Goal: Task Accomplishment & Management: Use online tool/utility

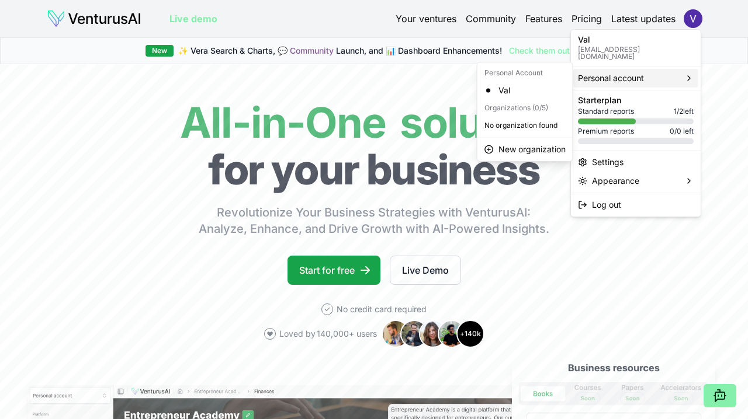
click at [610, 72] on span "Personal account" at bounding box center [611, 78] width 66 height 12
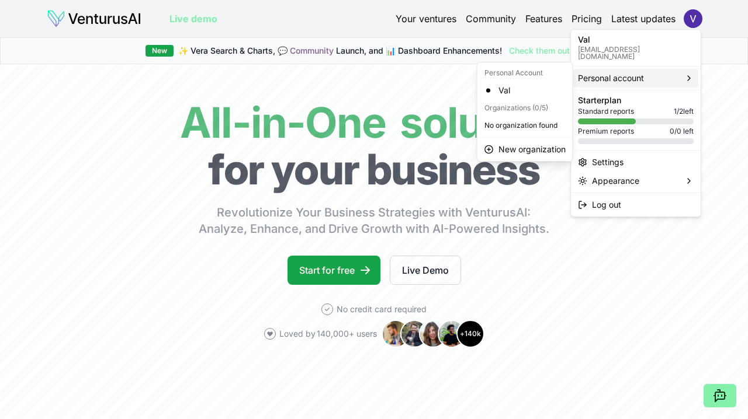
click at [602, 266] on html "We value your privacy We use cookies to enhance your browsing experience, serve…" at bounding box center [374, 209] width 748 height 419
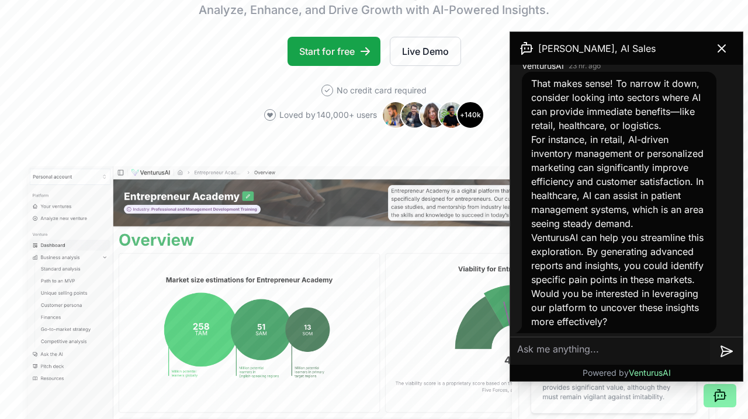
scroll to position [1261, 0]
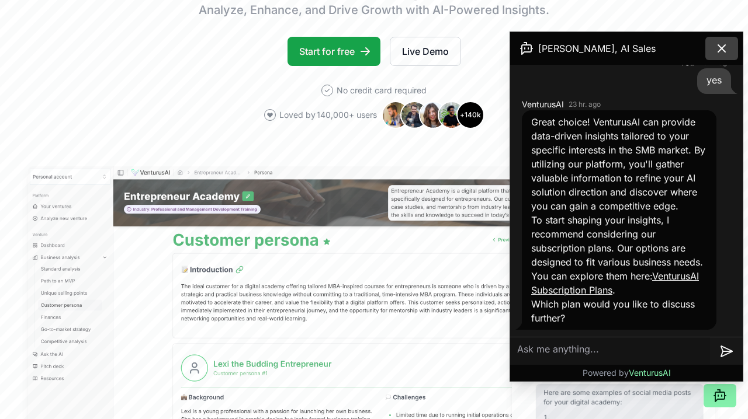
click at [721, 53] on icon at bounding box center [721, 48] width 14 height 14
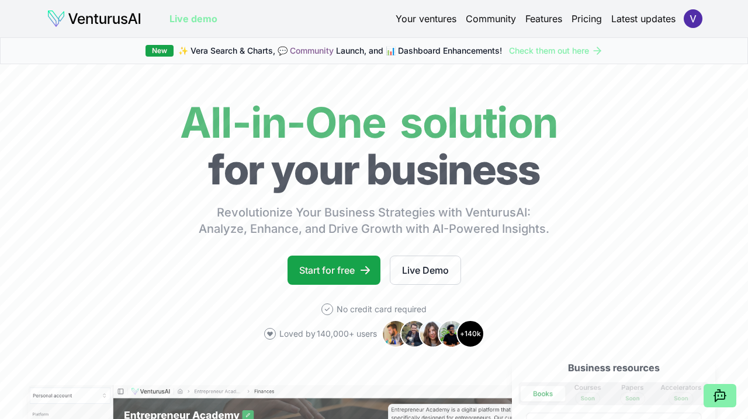
scroll to position [0, 0]
click at [438, 20] on link "Your ventures" at bounding box center [425, 19] width 61 height 14
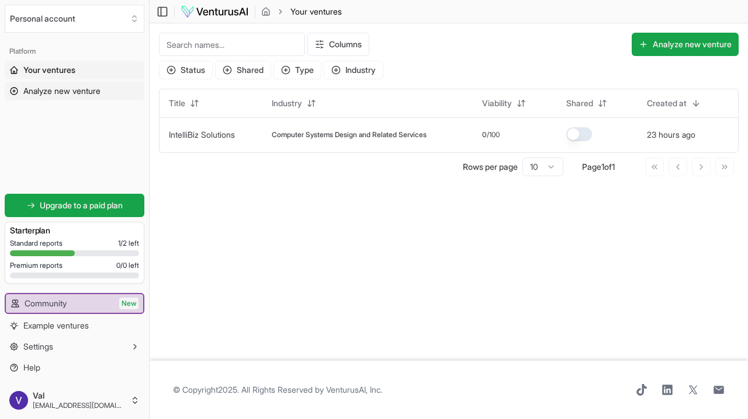
click at [49, 87] on span "Analyze new venture" at bounding box center [61, 91] width 77 height 12
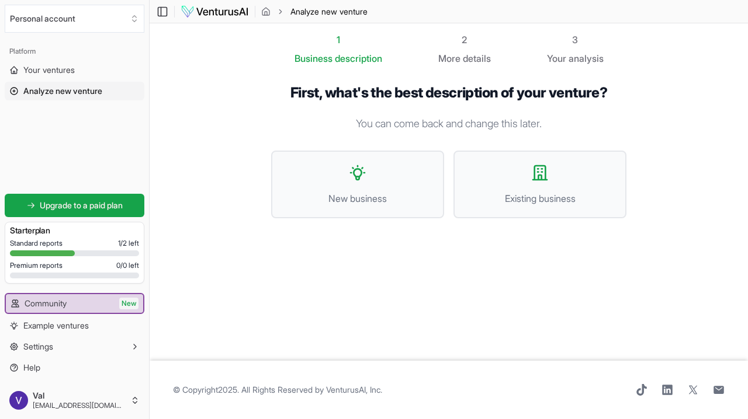
click at [387, 125] on p "You can come back and change this later." at bounding box center [448, 124] width 355 height 16
click at [367, 188] on button "New business" at bounding box center [357, 185] width 173 height 68
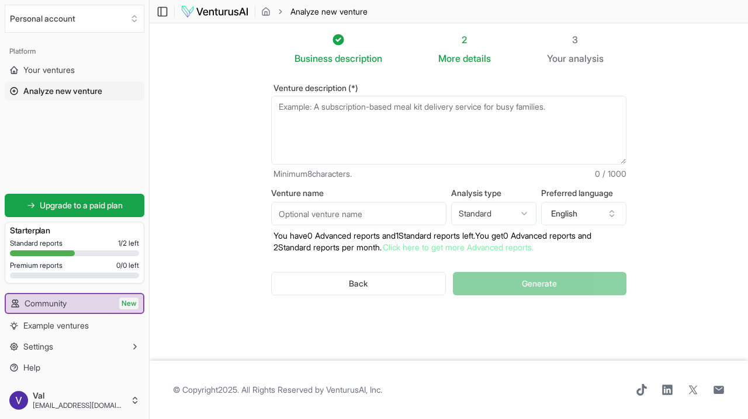
click at [360, 112] on textarea "Venture description (*)" at bounding box center [448, 130] width 355 height 69
type textarea "t"
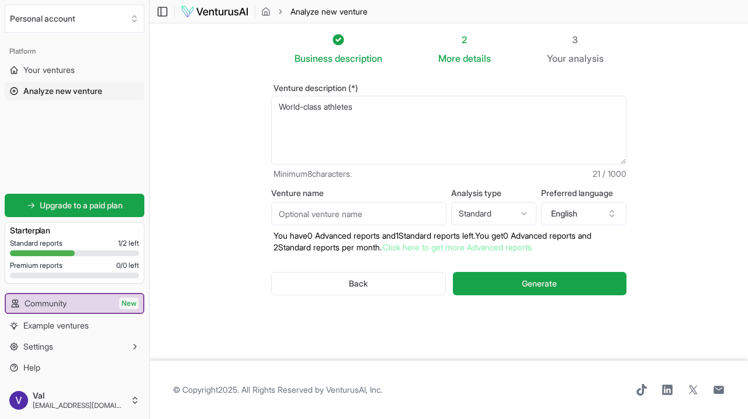
drag, startPoint x: 360, startPoint y: 112, endPoint x: 280, endPoint y: 105, distance: 80.3
click at [280, 105] on textarea "World-class athletes" at bounding box center [448, 130] width 355 height 69
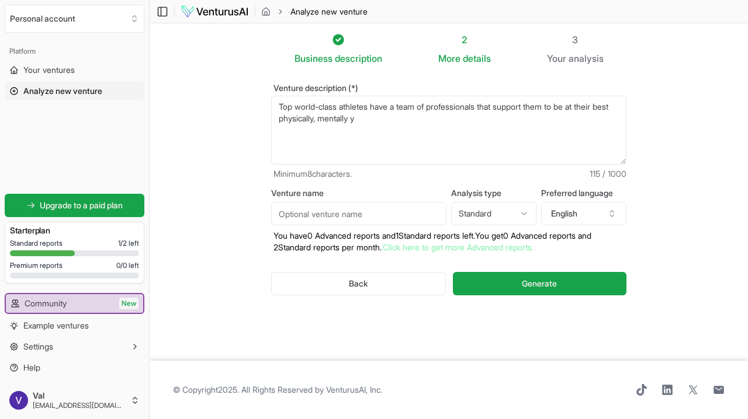
drag, startPoint x: 349, startPoint y: 132, endPoint x: 393, endPoint y: 123, distance: 45.4
click at [393, 123] on textarea "Top world-class athletes have a team of professionals that support them to be a…" at bounding box center [448, 130] width 355 height 69
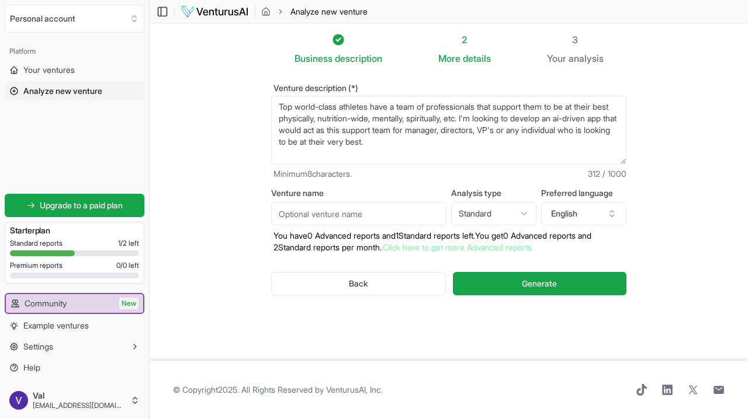
click at [599, 121] on textarea "Top world-class athletes have a team of professionals that support them to be a…" at bounding box center [448, 130] width 355 height 69
click at [508, 142] on textarea "Top world-class athletes have a team of professionals that support them to be a…" at bounding box center [448, 130] width 355 height 69
click at [571, 110] on textarea "Top world-class athletes have a team of professionals that support them to be a…" at bounding box center [448, 130] width 355 height 69
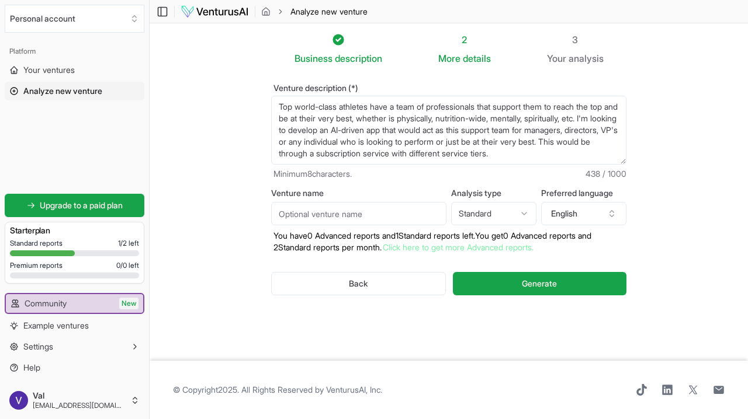
click at [321, 154] on textarea "Top world-class athletes have a team of professionals that support them to reac…" at bounding box center [448, 130] width 355 height 69
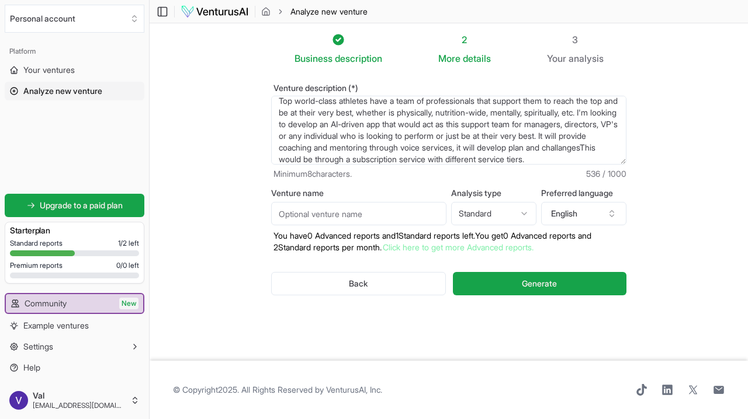
click at [615, 148] on textarea "Top world-class athletes have a team of professionals that support them to reac…" at bounding box center [448, 130] width 355 height 69
click at [613, 116] on textarea "Top world-class athletes have a team of professionals that support them to reac…" at bounding box center [448, 130] width 355 height 69
click at [465, 159] on textarea "Top world-class athletes have a team of professionals that support them to reac…" at bounding box center [448, 130] width 355 height 69
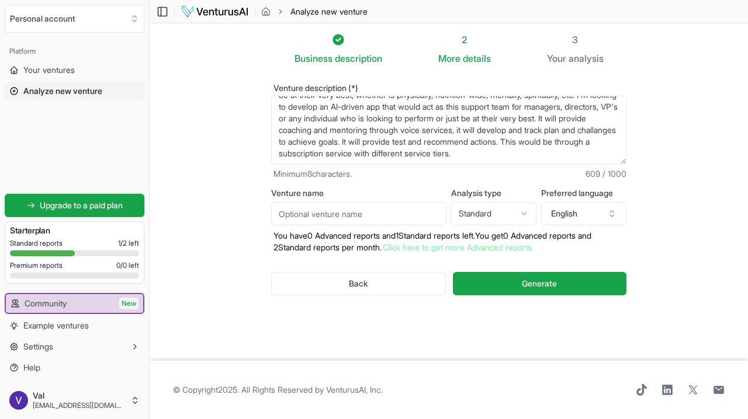
click at [374, 142] on textarea "Top world-class athletes have a team of professionals that support them to reac…" at bounding box center [448, 130] width 355 height 69
click at [450, 159] on textarea "Top world-class athletes have a team of professionals that support them to reac…" at bounding box center [448, 130] width 355 height 69
click at [440, 145] on textarea "Top world-class athletes have a team of professionals that support them to reac…" at bounding box center [448, 130] width 355 height 69
type textarea "Top world-class athletes have a team of professionals that support them to reac…"
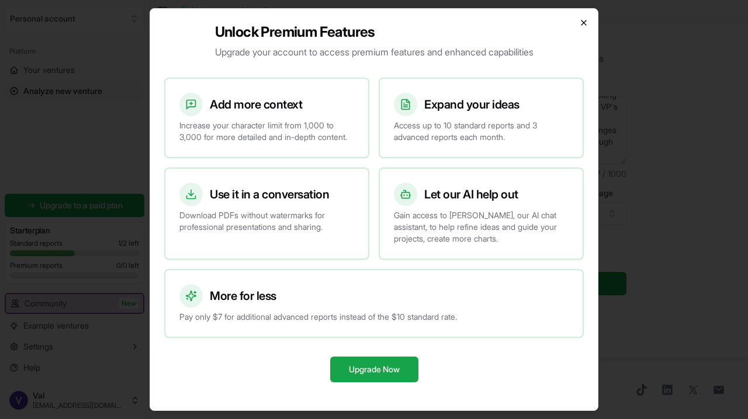
click at [582, 20] on icon "button" at bounding box center [583, 22] width 5 height 5
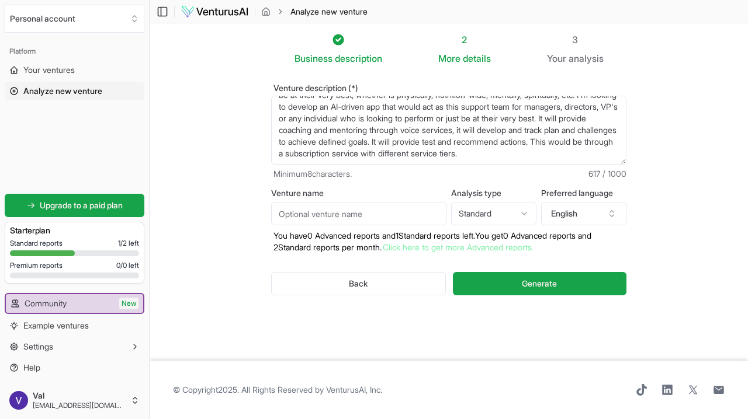
scroll to position [0, 0]
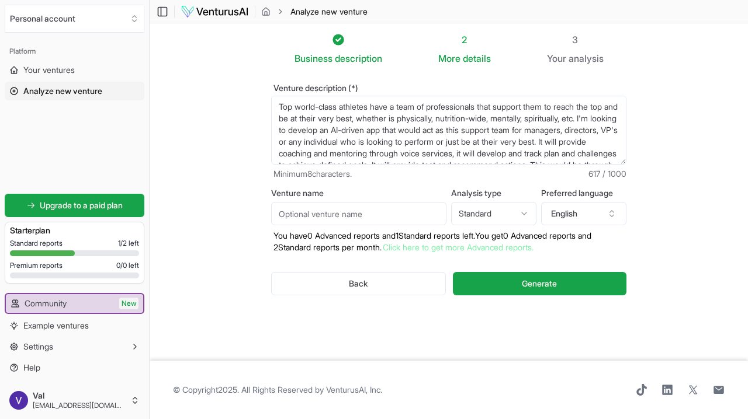
drag, startPoint x: 318, startPoint y: 155, endPoint x: 269, endPoint y: 70, distance: 98.7
click at [269, 70] on div "Venture description (*) Top world-class athletes have a team of professionals t…" at bounding box center [448, 199] width 393 height 268
click at [578, 277] on button "Generate" at bounding box center [539, 283] width 173 height 23
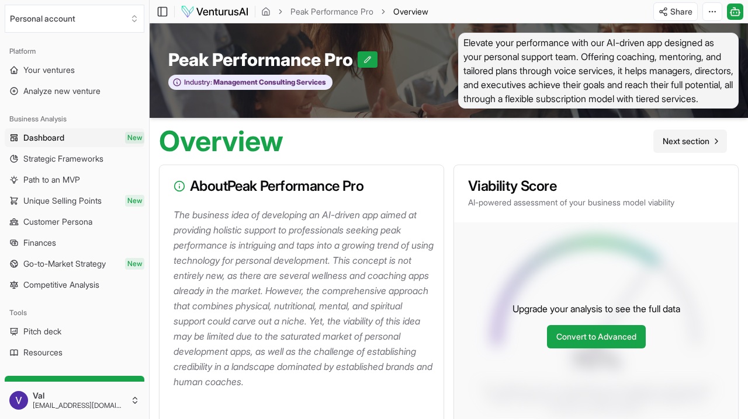
click at [667, 147] on span "Next section" at bounding box center [685, 142] width 47 height 12
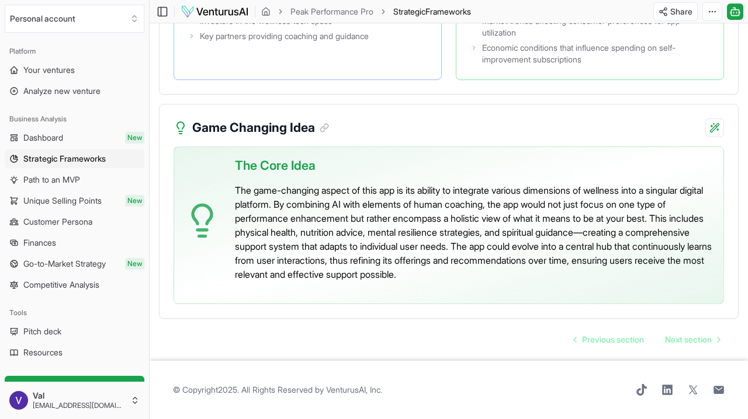
scroll to position [2817, 0]
click at [683, 335] on span "Next section" at bounding box center [688, 340] width 47 height 12
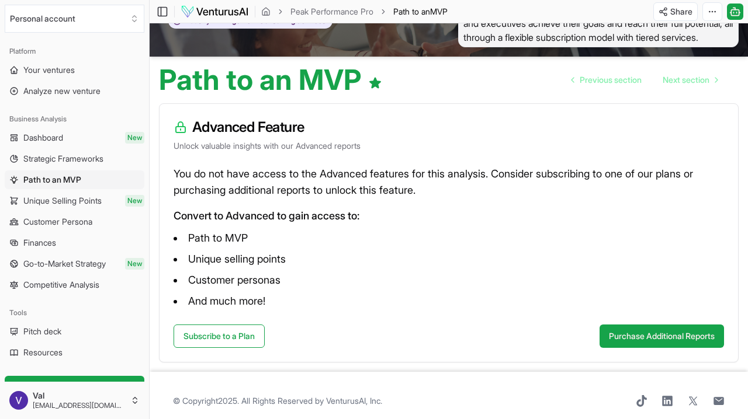
scroll to position [53, 0]
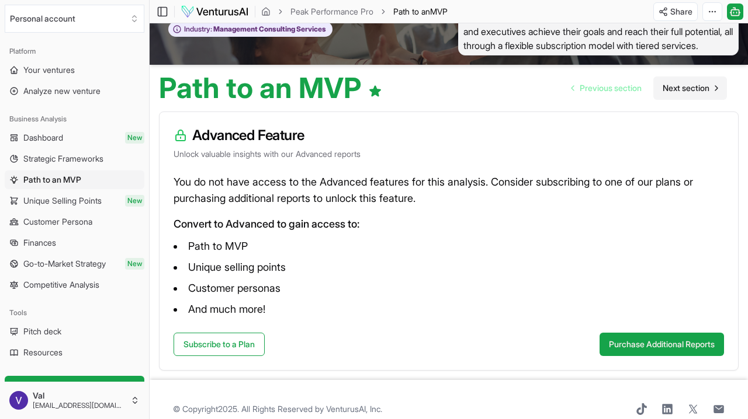
click at [674, 94] on span "Next section" at bounding box center [685, 88] width 47 height 12
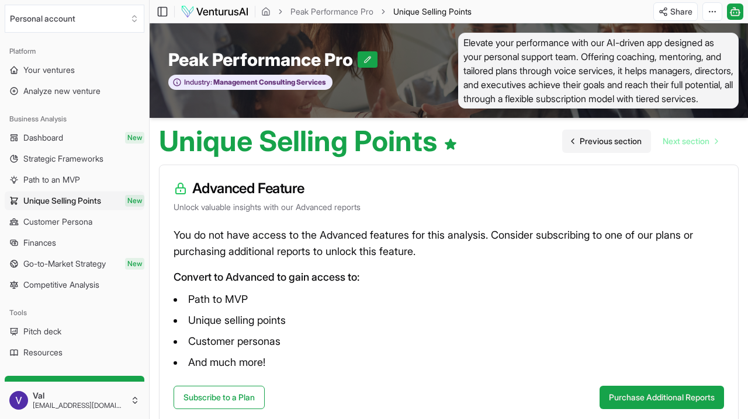
click at [617, 147] on span "Previous section" at bounding box center [610, 142] width 62 height 12
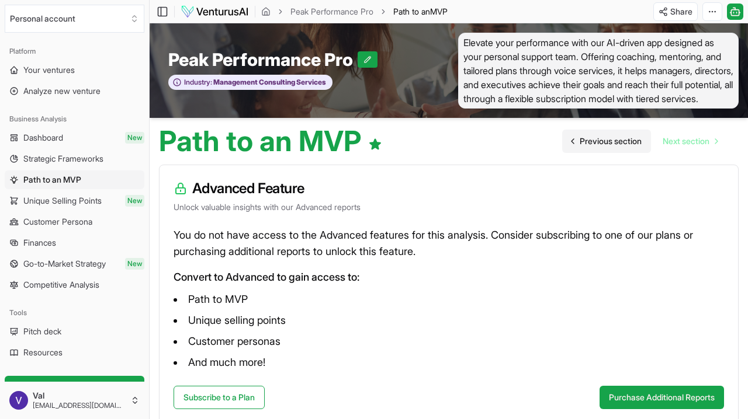
click at [617, 147] on span "Previous section" at bounding box center [610, 142] width 62 height 12
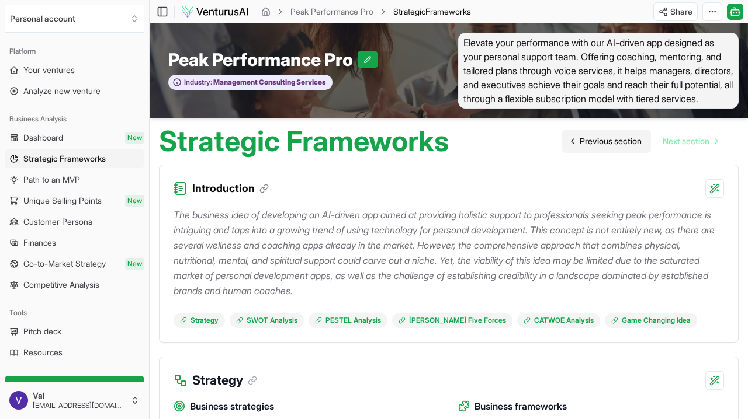
click at [617, 147] on span "Previous section" at bounding box center [610, 142] width 62 height 12
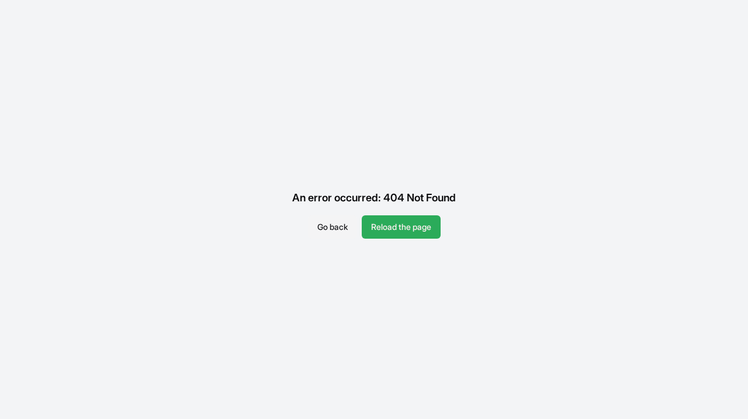
click at [418, 221] on button "Reload the page" at bounding box center [401, 227] width 79 height 23
click at [406, 230] on button "Reload the page" at bounding box center [401, 227] width 79 height 23
click at [331, 227] on button "Go back" at bounding box center [332, 227] width 49 height 23
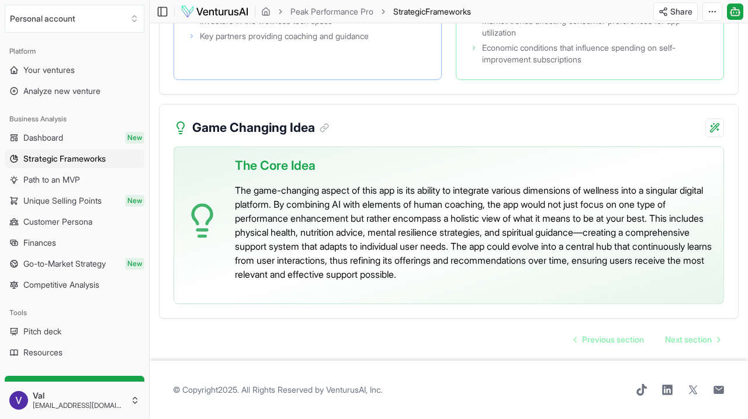
scroll to position [2788, 0]
